Goal: Find specific page/section: Find specific page/section

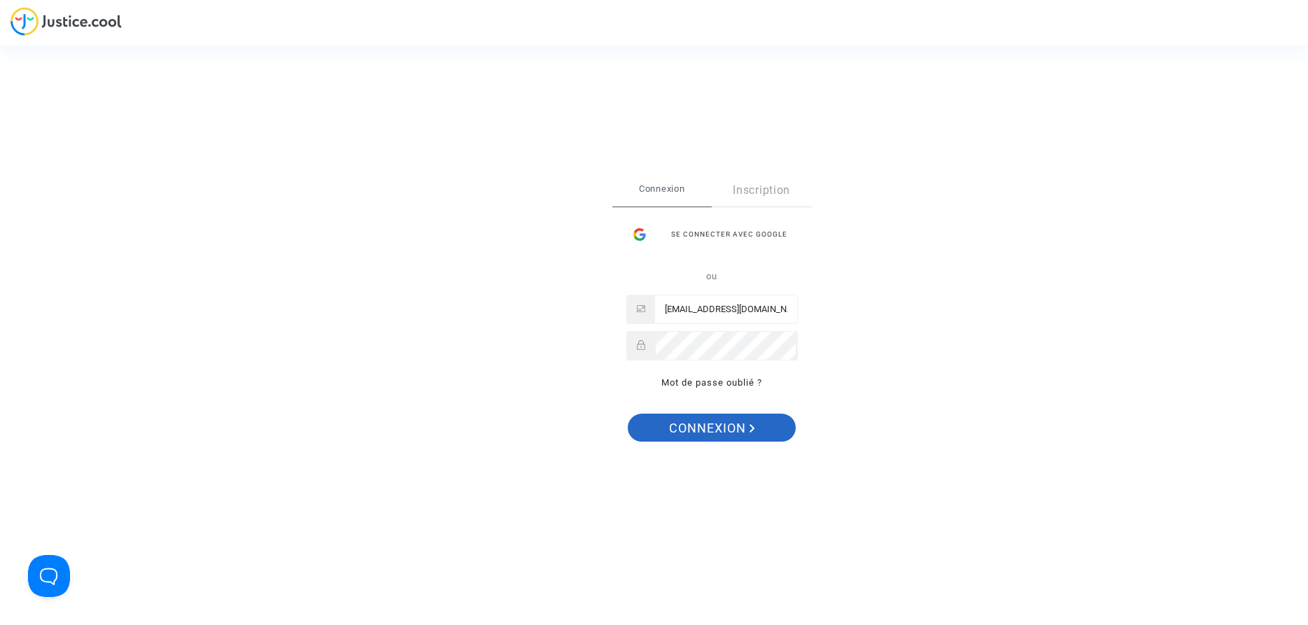
click at [704, 430] on span "Connexion" at bounding box center [712, 428] width 86 height 29
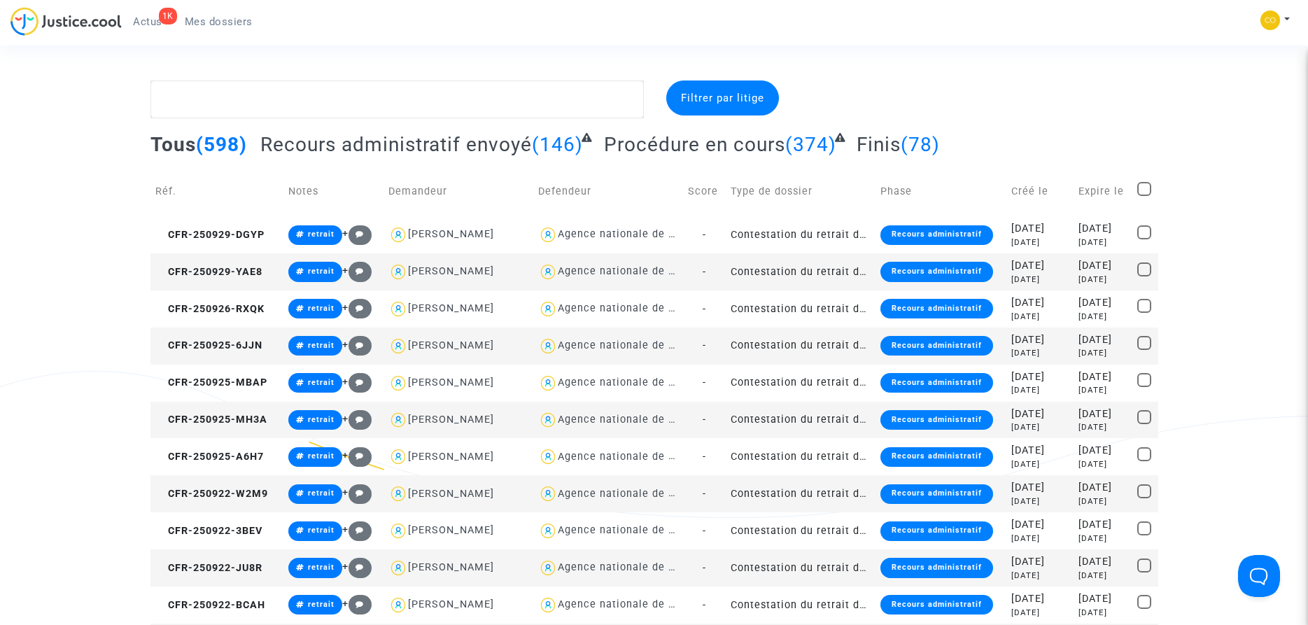
click at [288, 99] on textarea at bounding box center [396, 99] width 493 height 38
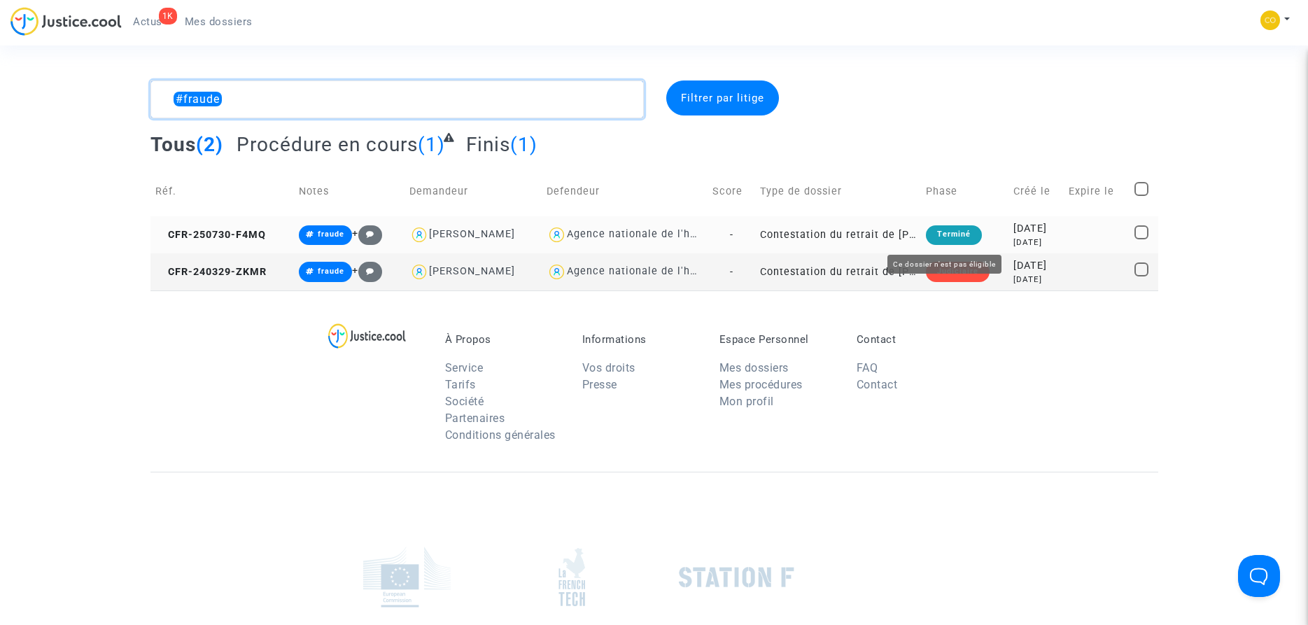
type textarea "#fraude"
click at [849, 234] on td "Contestation du retrait de MaPrimeRénov par l'ANAH (mandataire)" at bounding box center [838, 234] width 166 height 37
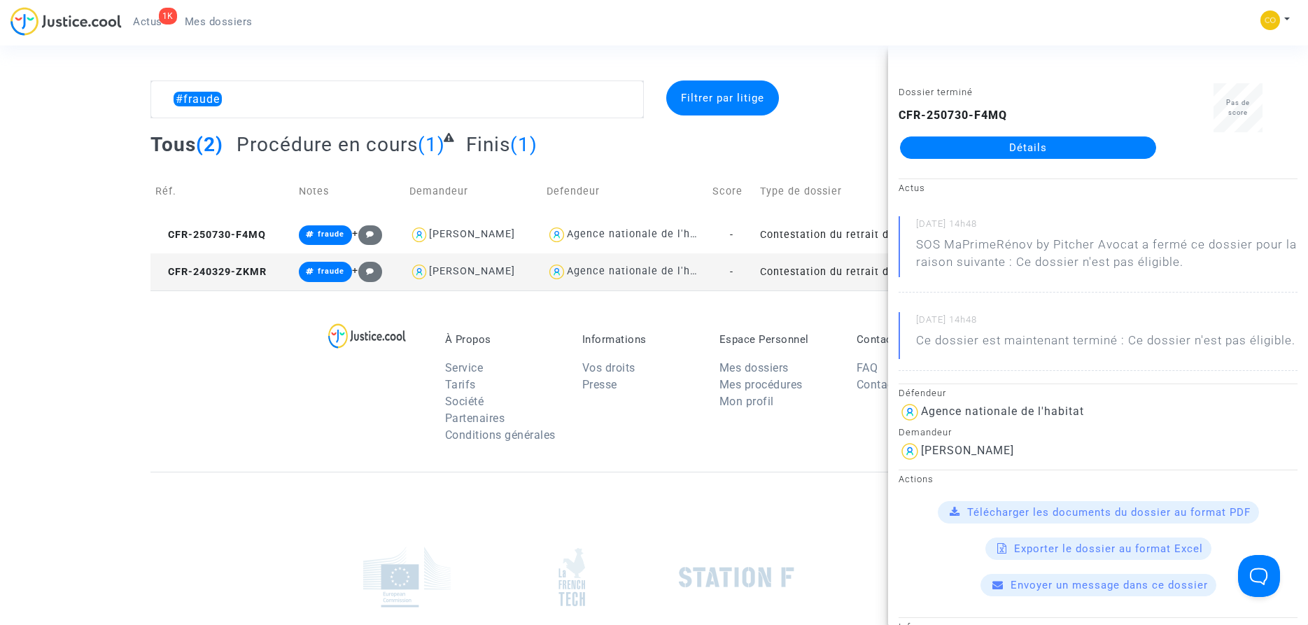
click at [1062, 150] on link "Détails" at bounding box center [1028, 147] width 256 height 22
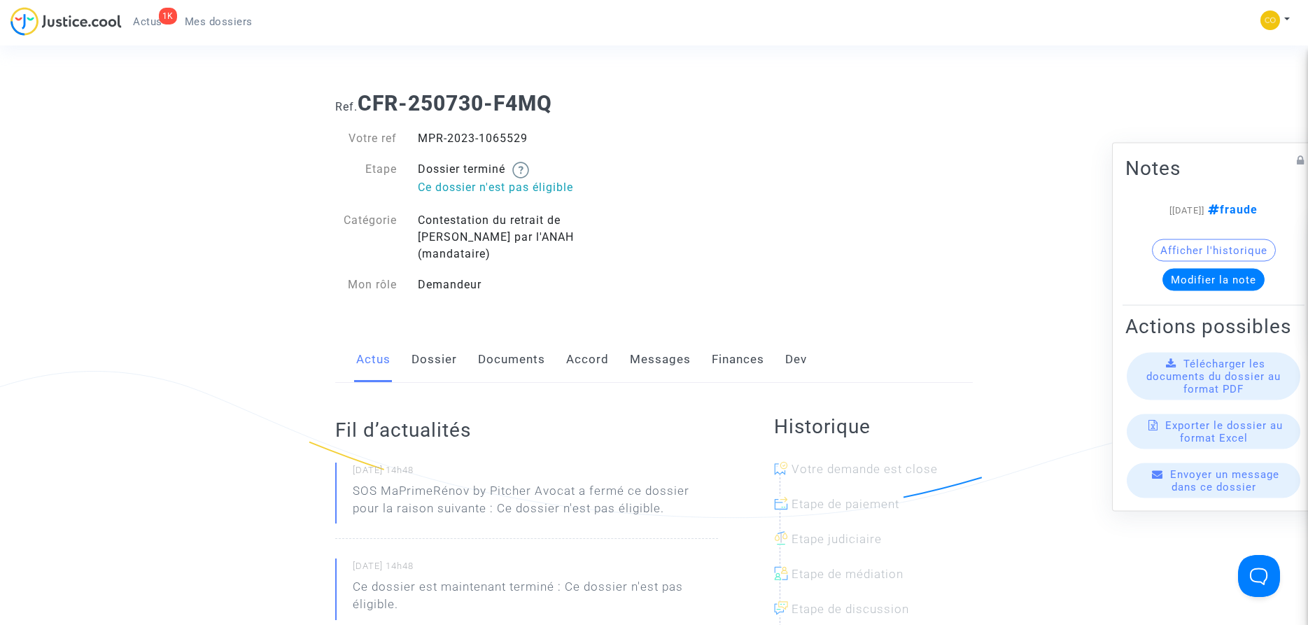
click at [660, 342] on link "Messages" at bounding box center [660, 360] width 61 height 46
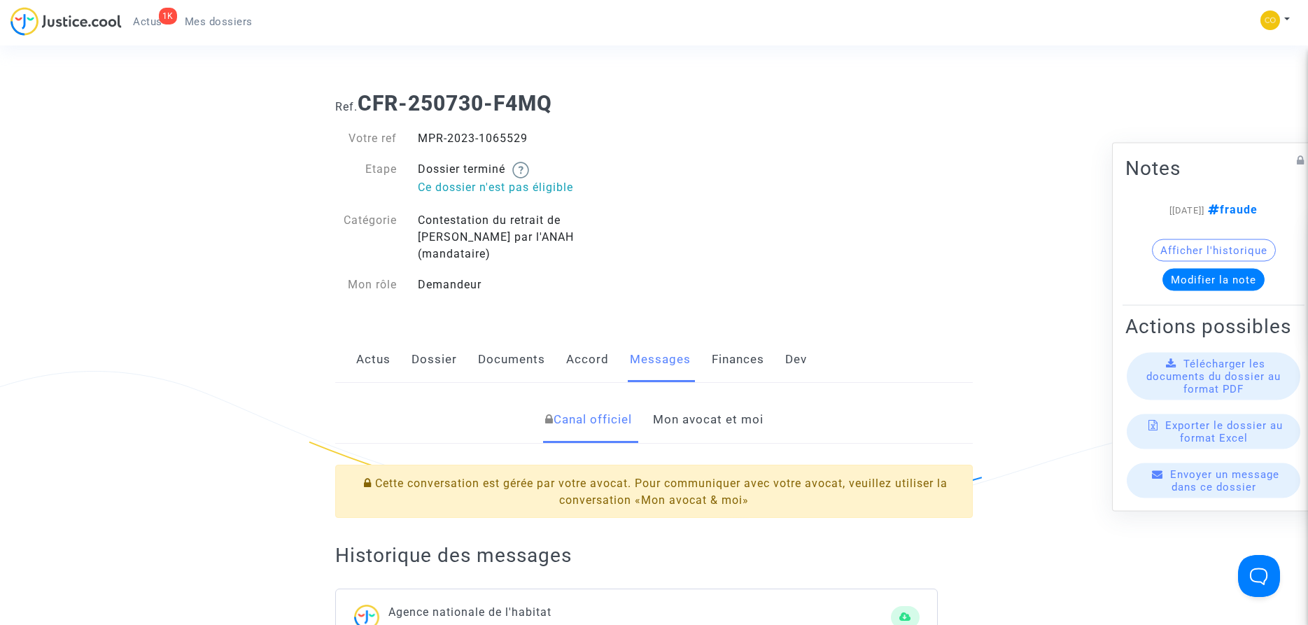
click at [746, 407] on link "Mon avocat et moi" at bounding box center [708, 420] width 111 height 46
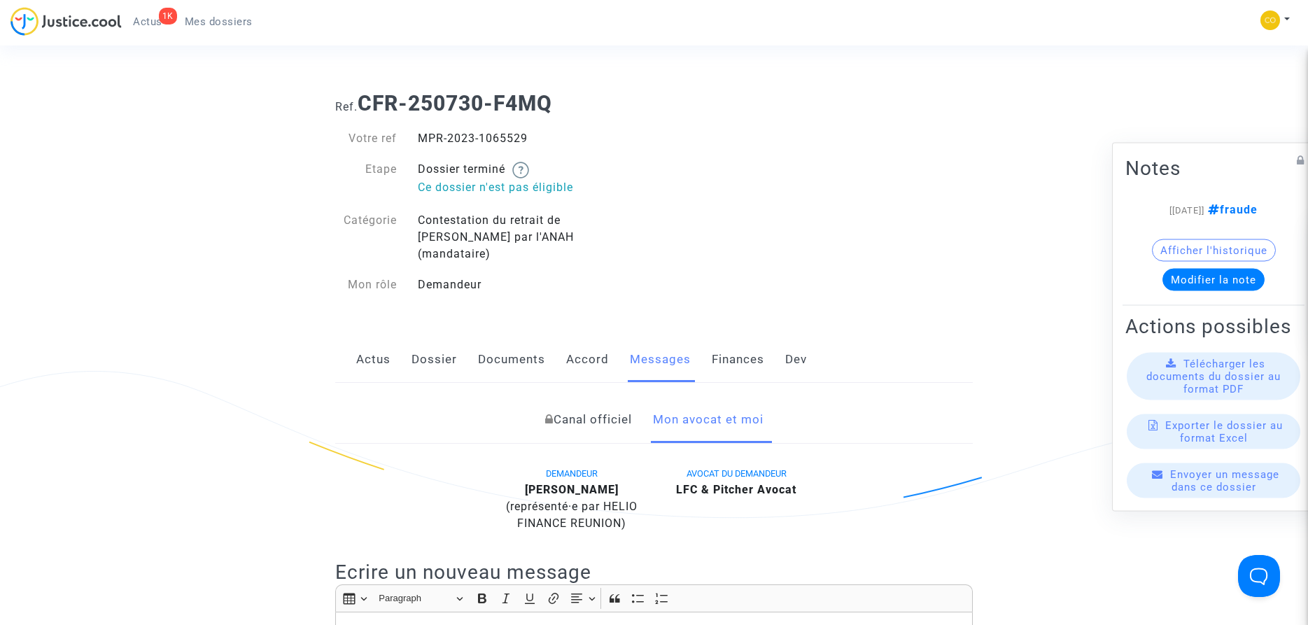
click at [207, 16] on span "Mes dossiers" at bounding box center [219, 21] width 68 height 13
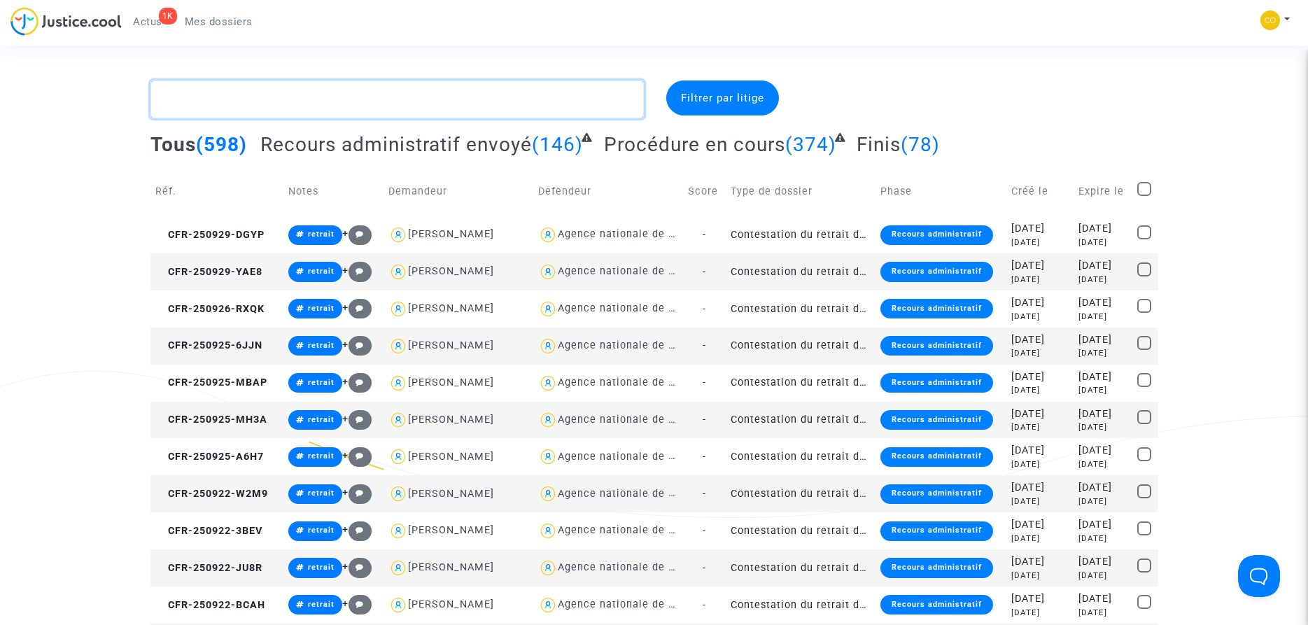
click at [243, 104] on textarea at bounding box center [396, 99] width 493 height 38
type textarea "€"
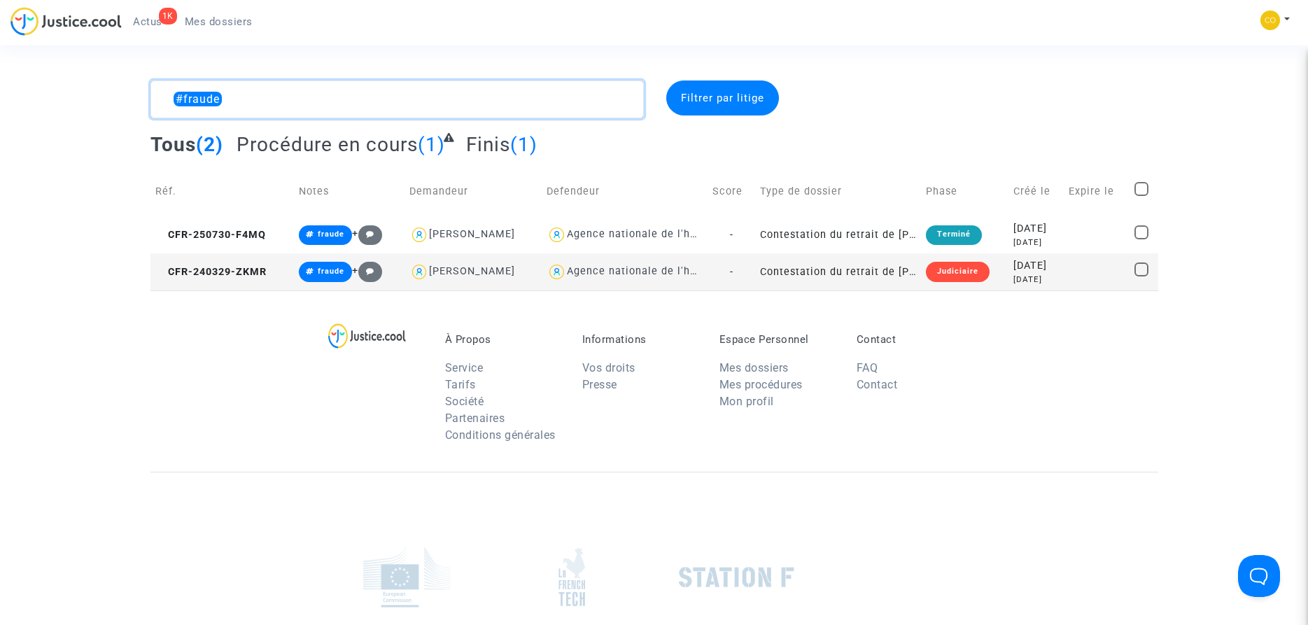
type textarea "#fraude"
click at [794, 274] on td "Contestation du retrait de MaPrimeRénov par l'ANAH (mandataire)" at bounding box center [838, 271] width 166 height 37
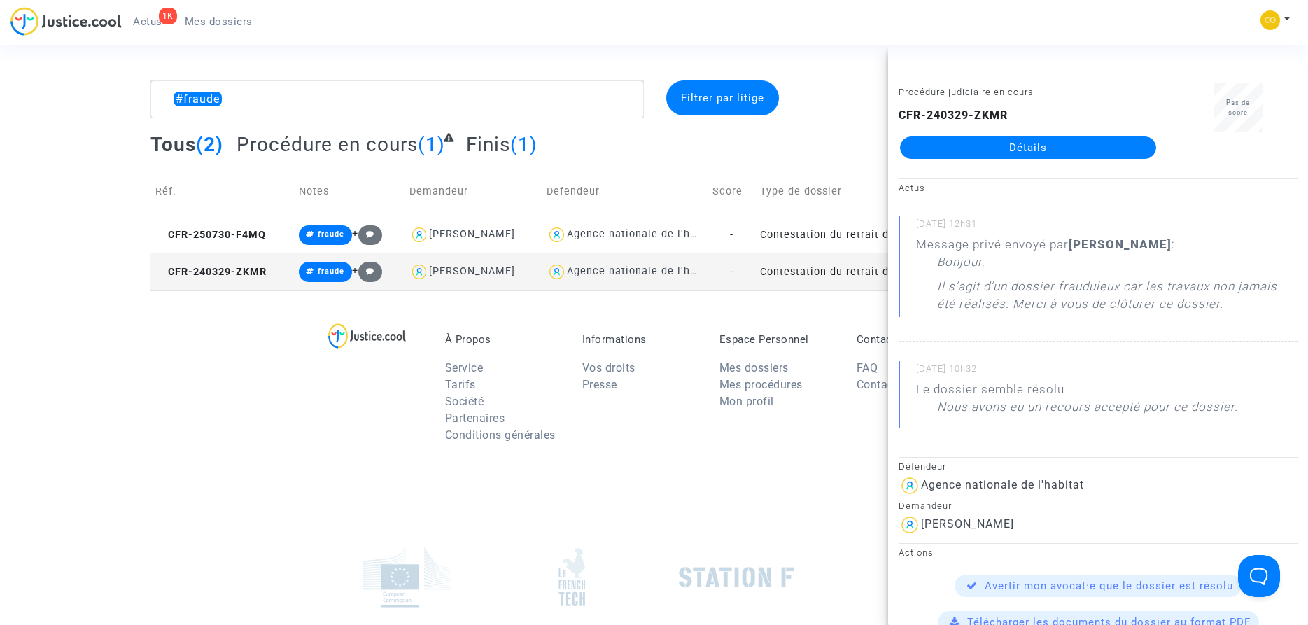
click at [90, 401] on footerbar "À Propos Service Tarifs Société Partenaires Conditions générales Informations V…" at bounding box center [654, 549] width 1308 height 519
